Goal: Task Accomplishment & Management: Use online tool/utility

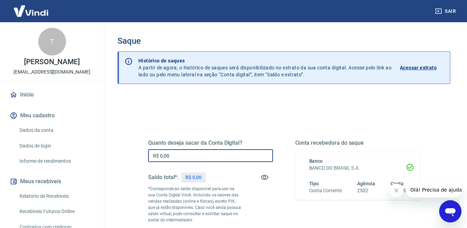
drag, startPoint x: 200, startPoint y: 159, endPoint x: 119, endPoint y: 158, distance: 80.6
click at [119, 158] on div "Quanto deseja sacar da Conta Digital? R$ 0,00 ​ Saldo total*: R$ 0,00 *Correspo…" at bounding box center [283, 222] width 333 height 255
type input "R$ 2.167,49"
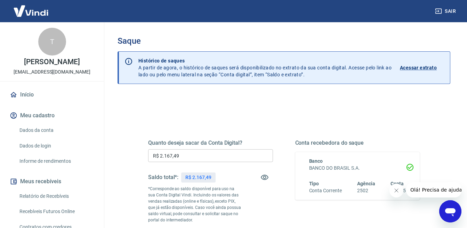
click at [119, 157] on div "Quanto deseja sacar da Conta Digital? R$ 2.167,49 ​ Saldo total*: R$ 2.167,49 *…" at bounding box center [283, 222] width 333 height 255
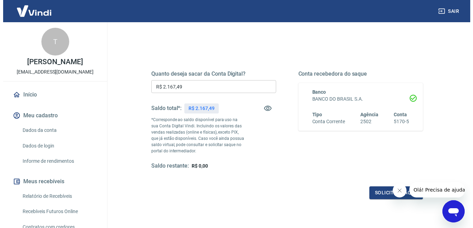
scroll to position [122, 0]
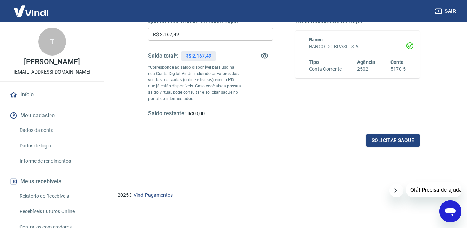
click at [420, 148] on div "Quanto deseja sacar da Conta Digital? R$ 2.167,49 ​ Saldo total*: R$ 2.167,49 *…" at bounding box center [284, 71] width 288 height 168
click at [411, 145] on button "Solicitar saque" at bounding box center [393, 140] width 54 height 13
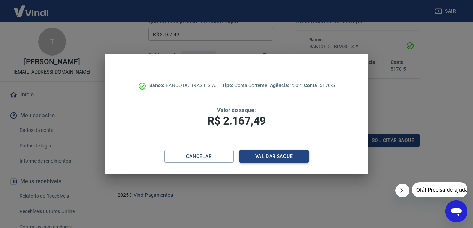
click at [253, 161] on button "Validar saque" at bounding box center [274, 156] width 70 height 13
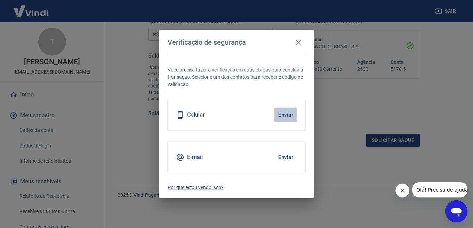
click at [282, 121] on button "Enviar" at bounding box center [285, 115] width 23 height 15
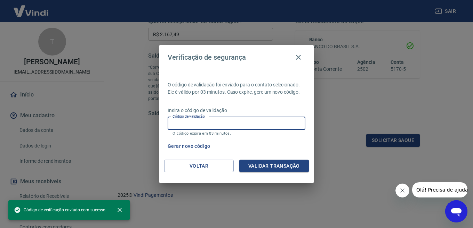
click at [209, 127] on input "Código de validação" at bounding box center [237, 123] width 138 height 13
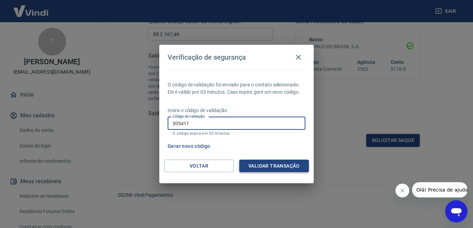
type input "305411"
click at [260, 161] on button "Validar transação" at bounding box center [274, 166] width 70 height 13
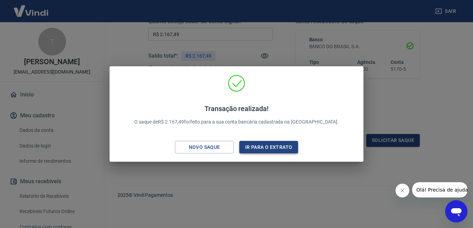
click at [265, 149] on button "Ir para o extrato" at bounding box center [268, 147] width 59 height 13
